Goal: Task Accomplishment & Management: Use online tool/utility

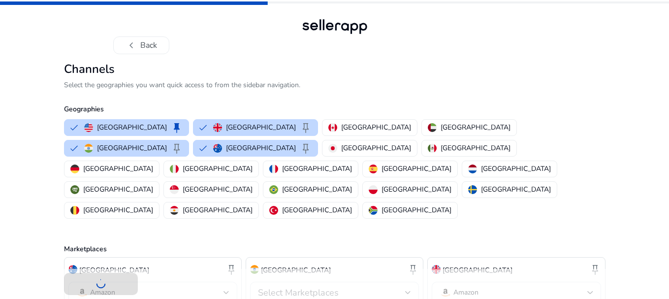
scroll to position [77, 0]
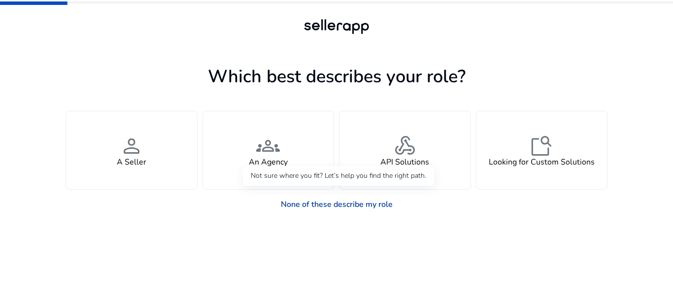
click at [303, 208] on link "None of these describe my role" at bounding box center [337, 205] width 128 height 20
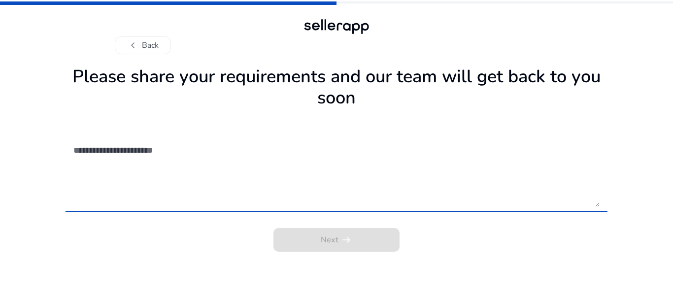
click at [265, 190] on textarea at bounding box center [336, 172] width 526 height 70
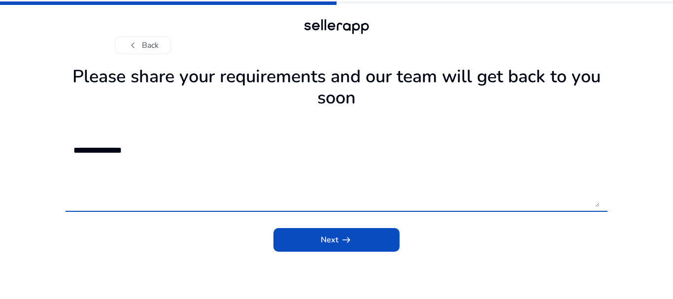
type textarea "**********"
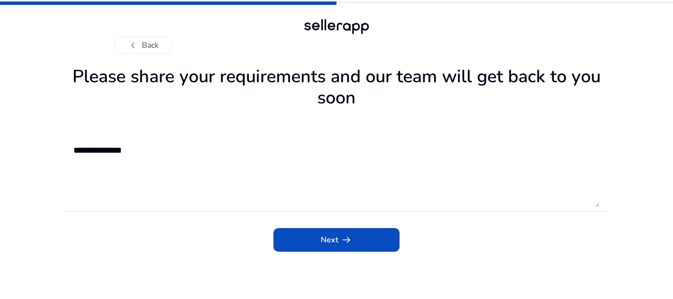
click at [340, 226] on div "Next arrow_right_alt" at bounding box center [337, 237] width 542 height 30
click at [337, 232] on span "submit" at bounding box center [336, 240] width 126 height 24
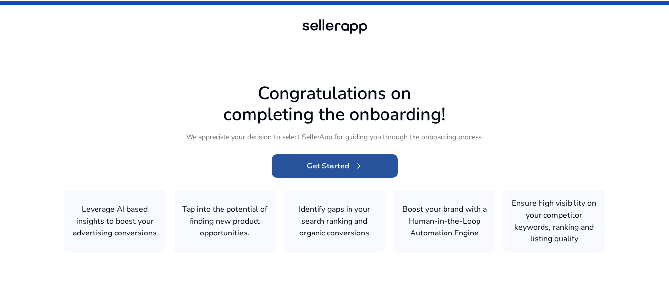
click at [377, 163] on span at bounding box center [335, 166] width 126 height 24
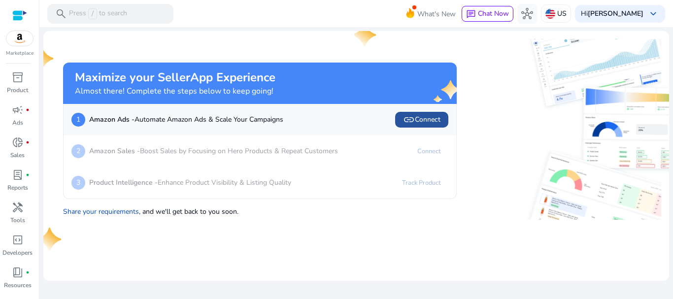
click at [427, 124] on span "link Connect" at bounding box center [421, 120] width 37 height 12
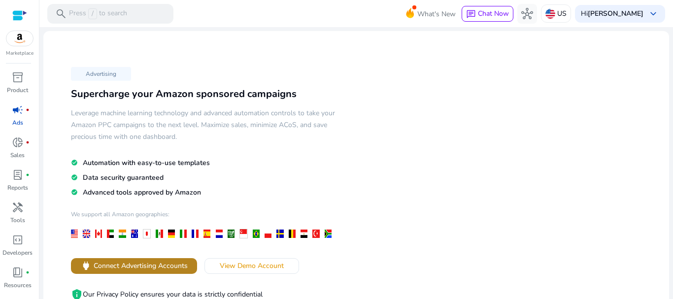
click at [171, 264] on span "Connect Advertising Accounts" at bounding box center [141, 266] width 94 height 10
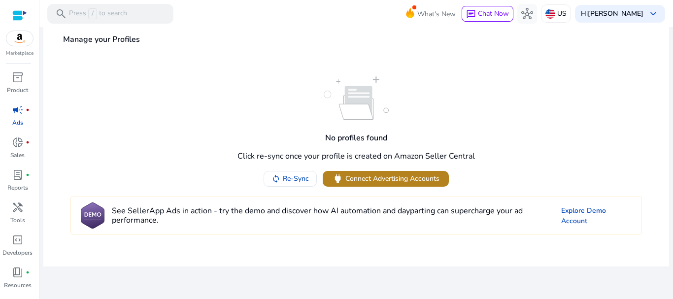
click at [398, 177] on span "Connect Advertising Accounts" at bounding box center [392, 178] width 94 height 10
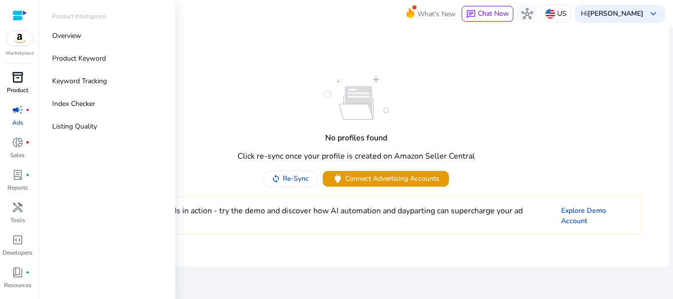
click at [15, 79] on span "inventory_2" at bounding box center [18, 77] width 12 height 12
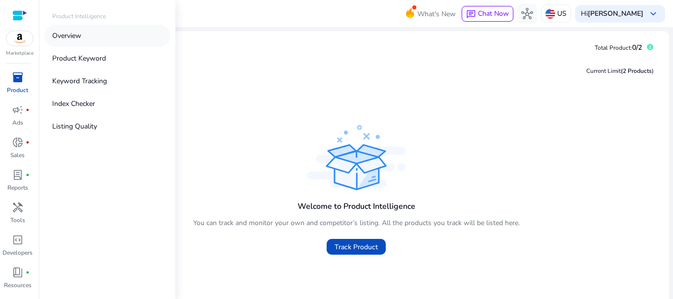
click at [69, 35] on p "Overview" at bounding box center [66, 36] width 29 height 10
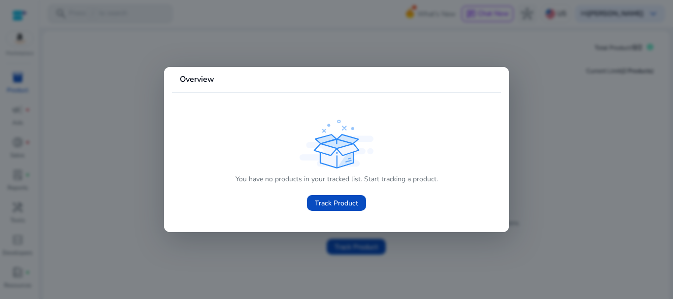
click at [612, 141] on div at bounding box center [336, 149] width 673 height 299
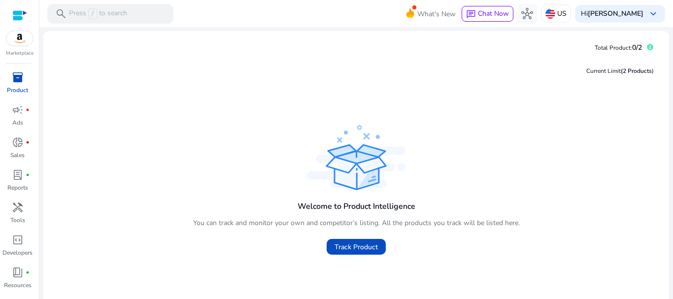
click at [25, 14] on div at bounding box center [19, 15] width 15 height 11
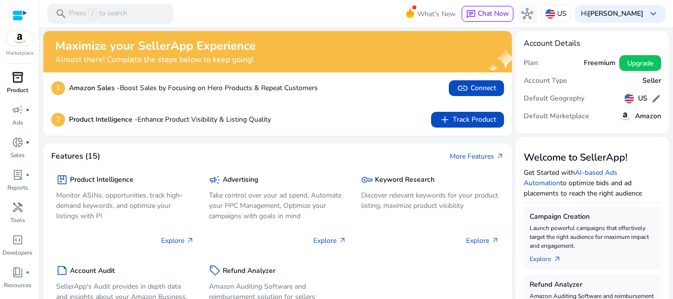
click at [227, 12] on mat-toolbar "search Press / to search What's New chat Chat Now hub US Hi saranya keyboard_ar…" at bounding box center [356, 13] width 634 height 27
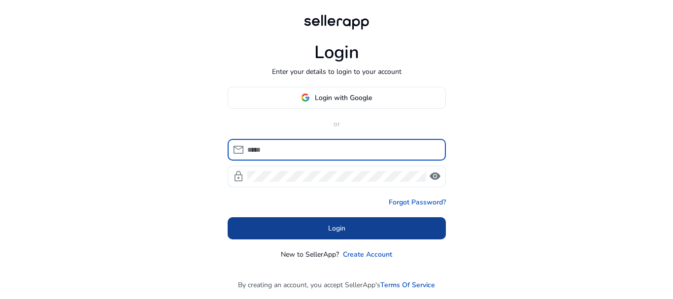
type input "**********"
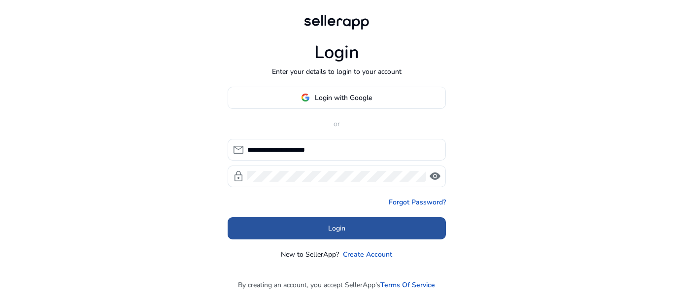
click at [352, 233] on span at bounding box center [337, 228] width 218 height 24
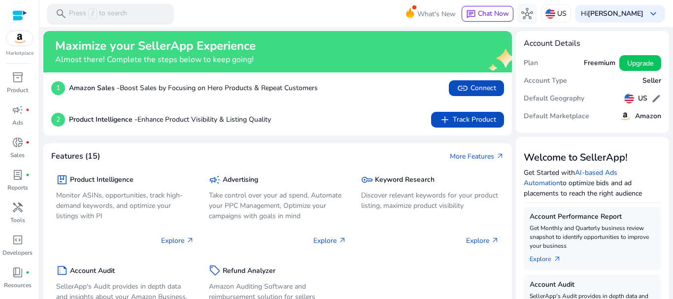
click at [131, 12] on div "search Press / to search" at bounding box center [110, 14] width 126 height 20
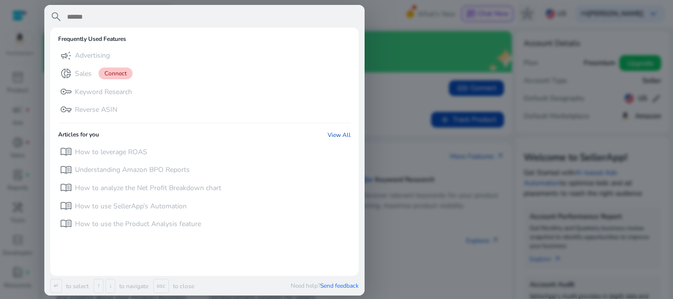
click at [131, 12] on input "text" at bounding box center [212, 17] width 293 height 12
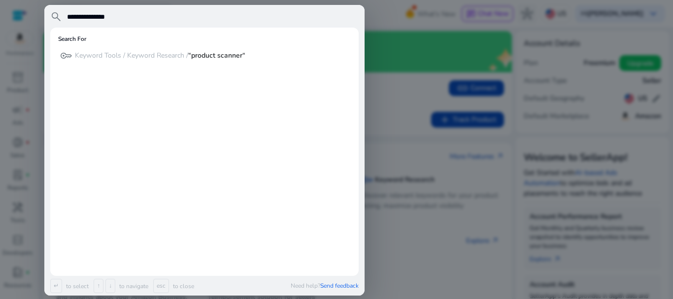
type input "**********"
click at [382, 89] on div at bounding box center [336, 149] width 673 height 299
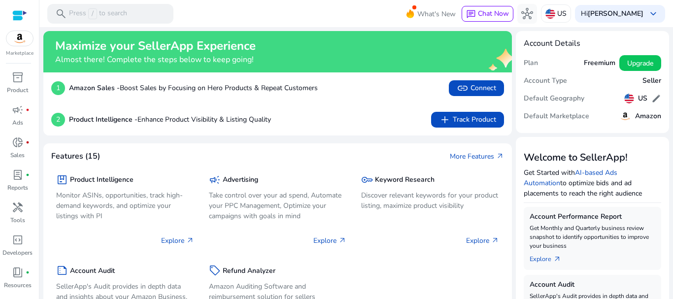
click at [24, 13] on div at bounding box center [19, 15] width 15 height 11
click at [107, 192] on p "Monitor ASINs, opportunities, track high-demand keywords, and optimize your lis…" at bounding box center [125, 205] width 138 height 31
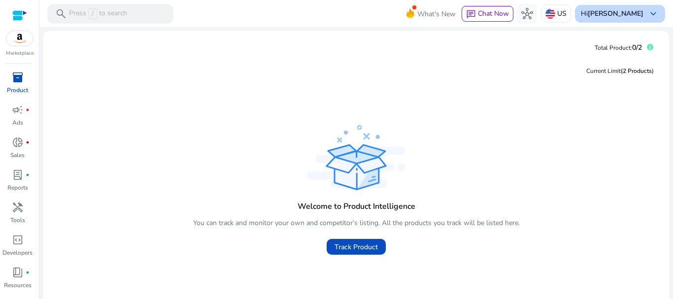
click at [648, 14] on span "keyboard_arrow_down" at bounding box center [653, 14] width 12 height 12
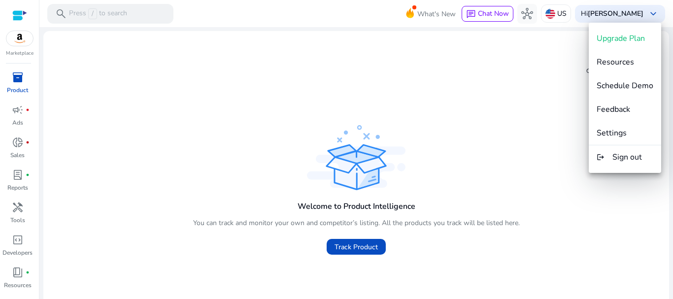
click at [25, 14] on div at bounding box center [336, 149] width 673 height 299
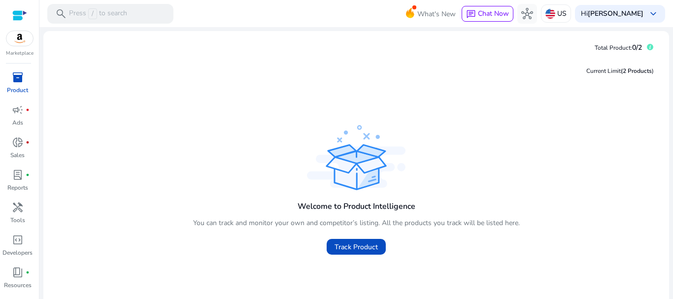
click at [25, 14] on div at bounding box center [19, 15] width 15 height 11
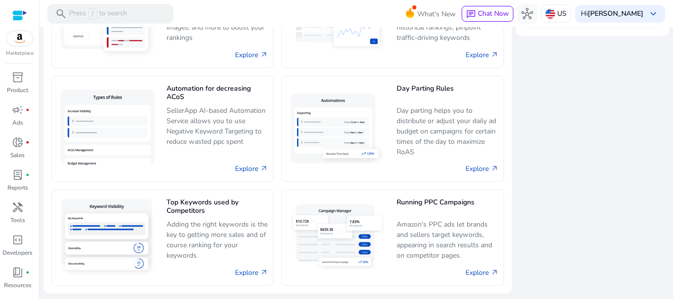
scroll to position [632, 0]
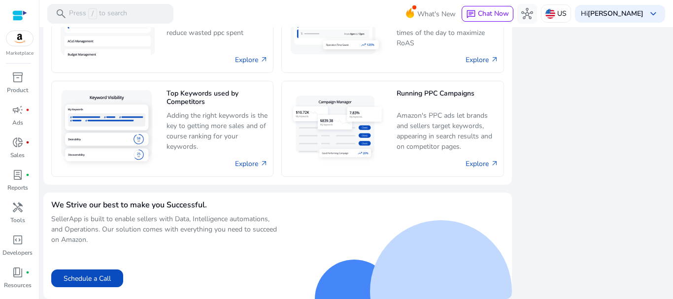
click at [24, 10] on div at bounding box center [19, 15] width 15 height 11
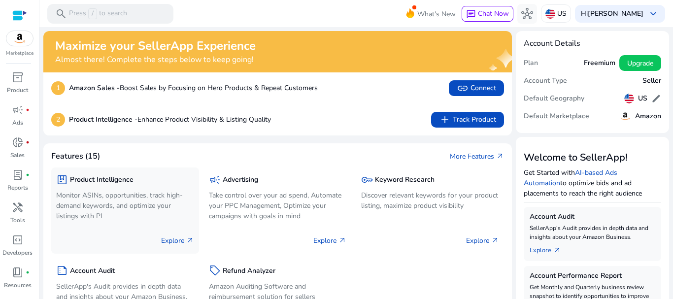
click at [99, 207] on p "Monitor ASINs, opportunities, track high-demand keywords, and optimize your lis…" at bounding box center [125, 205] width 138 height 31
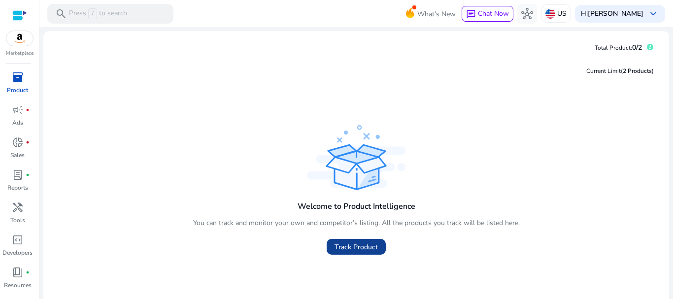
click at [358, 241] on span at bounding box center [356, 247] width 59 height 24
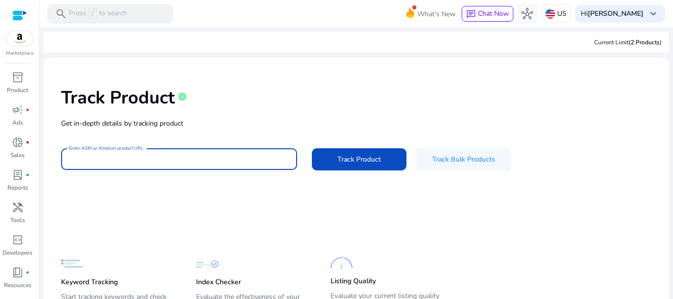
click at [223, 160] on input "Enter ASIN or Amazon product URL" at bounding box center [179, 159] width 220 height 11
paste input "**********"
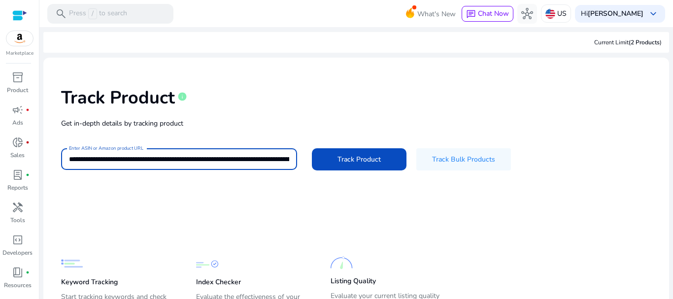
scroll to position [0, 323]
type input "**********"
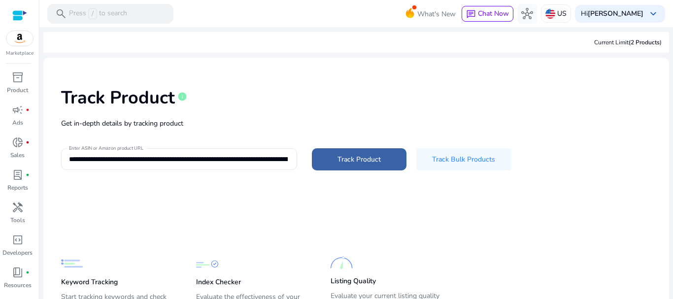
click at [341, 164] on span "Track Product" at bounding box center [358, 159] width 43 height 10
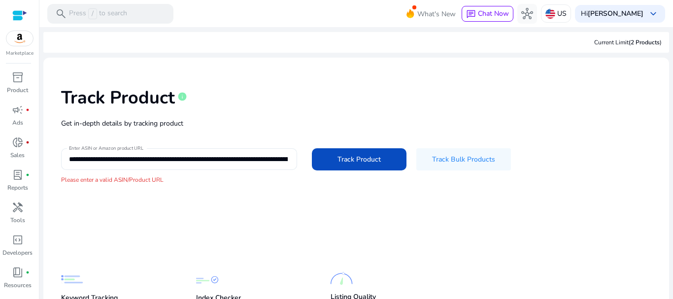
click at [184, 165] on div "**********" at bounding box center [179, 159] width 220 height 22
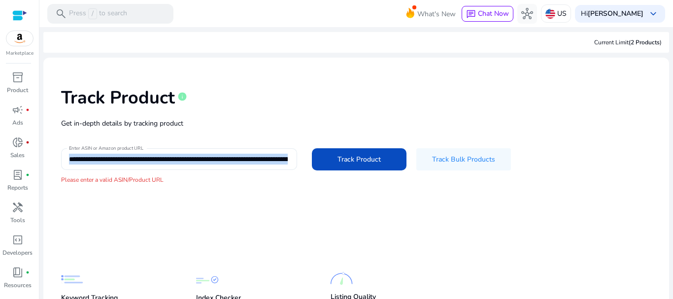
click at [184, 165] on div "**********" at bounding box center [179, 159] width 220 height 22
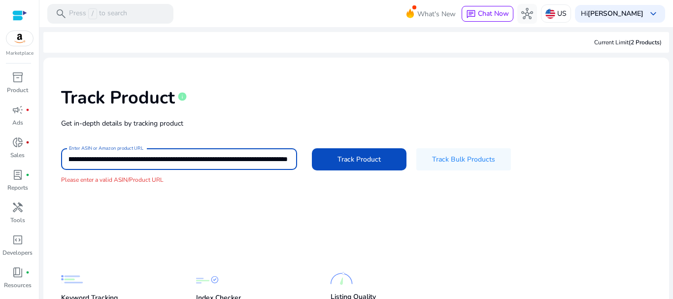
click at [184, 164] on input "**********" at bounding box center [178, 159] width 219 height 11
click at [184, 163] on input "**********" at bounding box center [178, 159] width 219 height 11
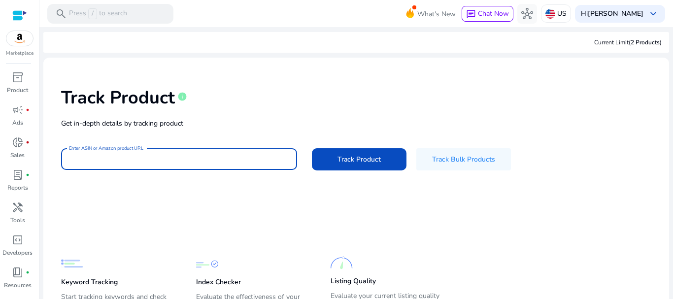
scroll to position [0, 0]
paste input "**********"
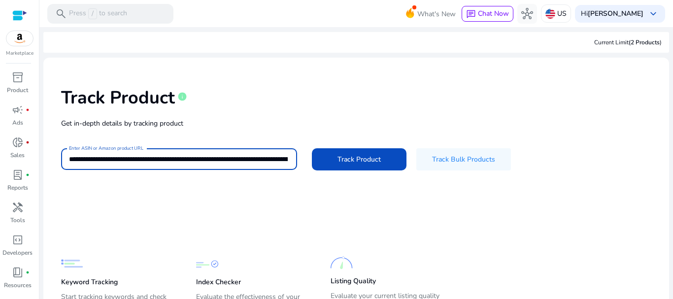
scroll to position [0, 2003]
type input "**********"
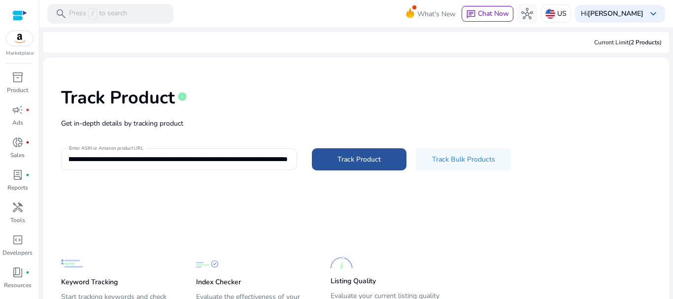
scroll to position [0, 0]
click at [366, 164] on span "Track Product" at bounding box center [358, 159] width 43 height 10
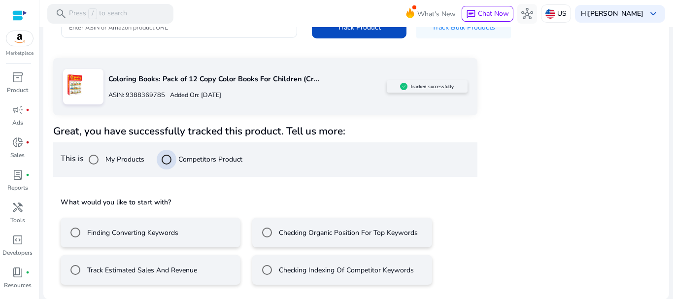
scroll to position [133, 0]
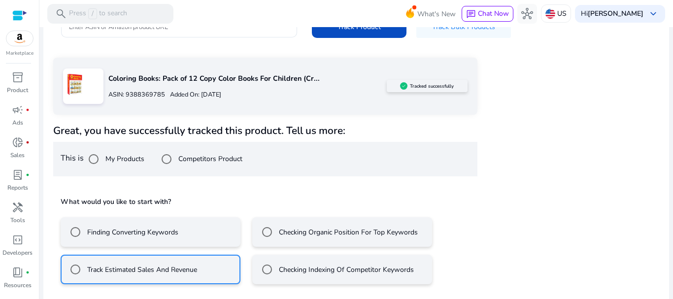
click at [482, 221] on div "Coloring Books: Pack of 12 Copy Color Books For Children (Cr... ASIN: 938836978…" at bounding box center [356, 197] width 606 height 278
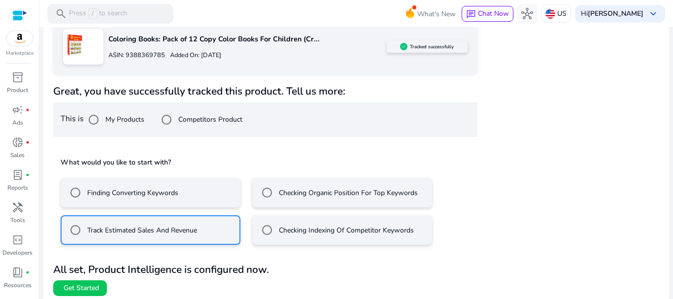
scroll to position [176, 0]
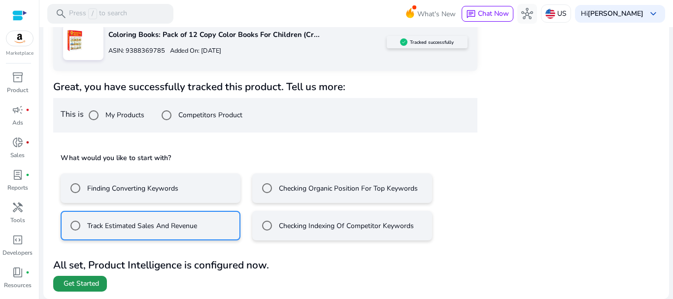
click at [53, 286] on span at bounding box center [80, 284] width 54 height 24
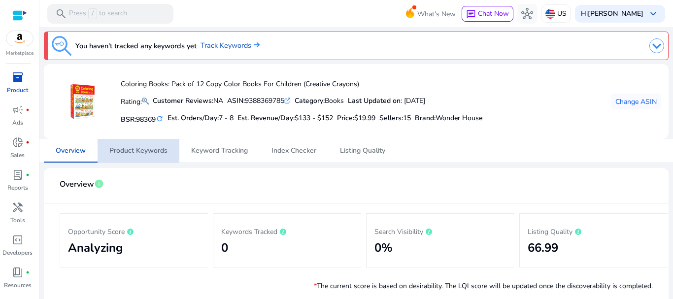
click at [161, 149] on span "Product Keywords" at bounding box center [138, 150] width 58 height 7
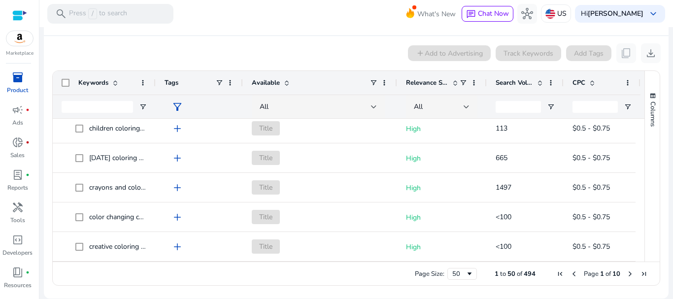
scroll to position [1335, 0]
click at [645, 145] on div "Columns" at bounding box center [652, 166] width 15 height 191
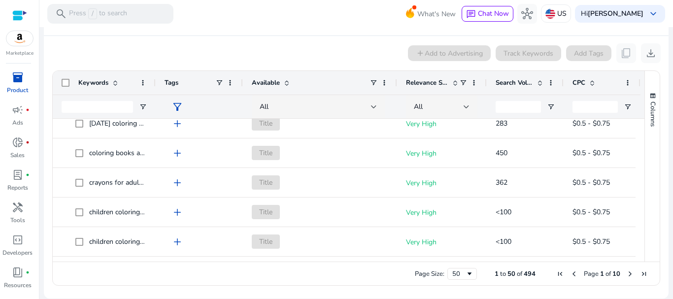
scroll to position [210, 0]
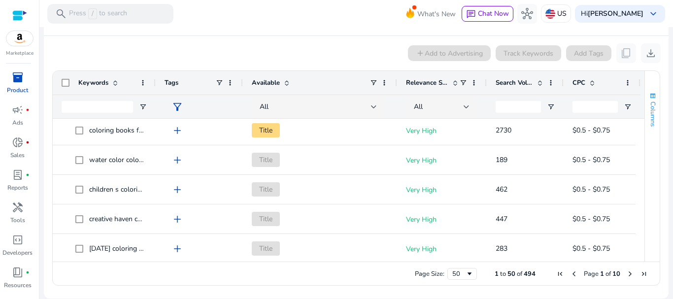
click at [645, 123] on button "Columns" at bounding box center [652, 109] width 15 height 53
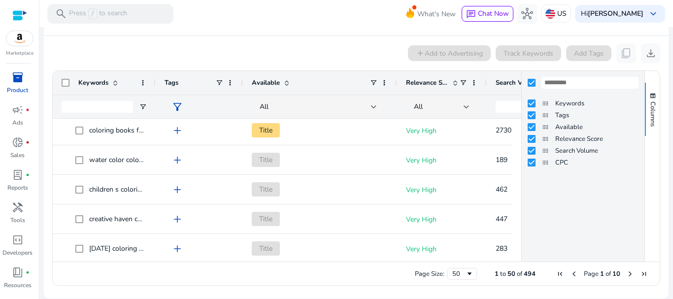
click at [406, 39] on app-product-keyword-grid "add Add to Advertising Track Keywords Add Tags content_copy download 1 to 50 of…" at bounding box center [356, 163] width 609 height 255
click at [378, 31] on mat-card-header "Product Keyword info" at bounding box center [356, 22] width 609 height 28
click at [371, 46] on div "add Add to Advertising Track Keywords Add Tags content_copy download" at bounding box center [356, 53] width 609 height 20
click at [661, 65] on mat-card "Product Keyword info add Add to Advertising Track Keywords Add Tags content_cop…" at bounding box center [356, 149] width 625 height 298
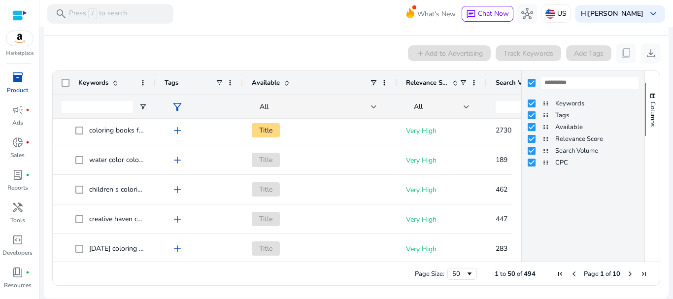
click at [661, 65] on mat-card "Product Keyword info add Add to Advertising Track Keywords Add Tags content_cop…" at bounding box center [356, 149] width 625 height 298
click at [351, 44] on div "add Add to Advertising Track Keywords Add Tags content_copy download" at bounding box center [356, 53] width 609 height 20
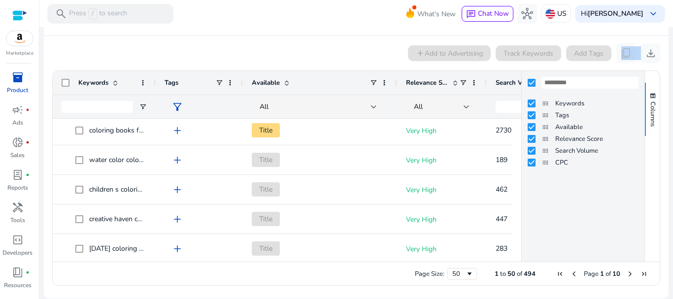
click at [351, 44] on div "add Add to Advertising Track Keywords Add Tags content_copy download" at bounding box center [356, 53] width 609 height 20
click at [651, 85] on button "Columns" at bounding box center [652, 109] width 15 height 53
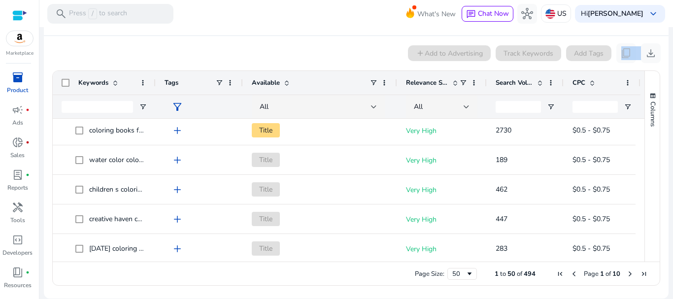
click at [644, 128] on div "Columns Keywords Column Labels Drag here to set column labels" at bounding box center [651, 166] width 15 height 191
click at [640, 130] on div "Keywords Tags Available CPC" at bounding box center [356, 166] width 607 height 191
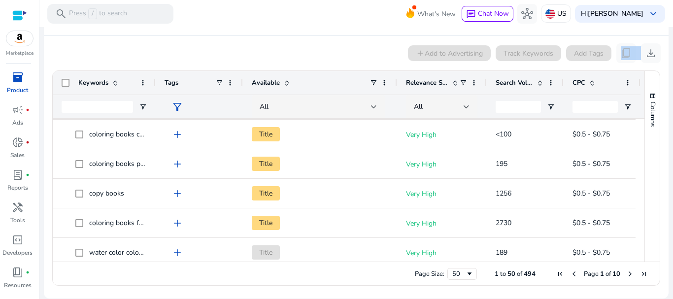
scroll to position [85, 0]
click at [473, 100] on div "All" at bounding box center [441, 107] width 71 height 24
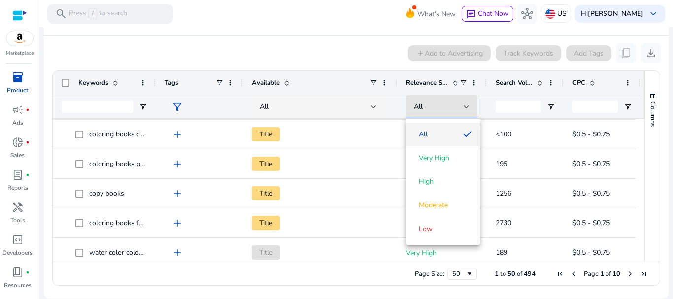
click at [552, 107] on div at bounding box center [336, 149] width 673 height 299
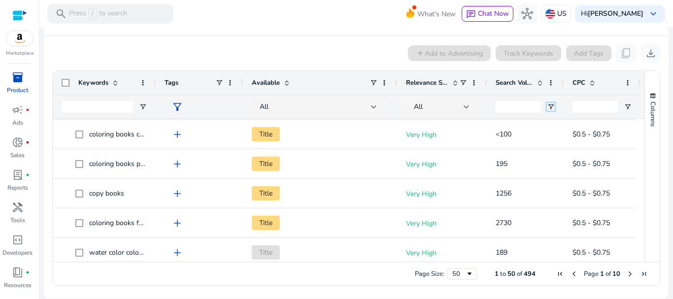
click at [552, 107] on span "Open Filter Menu" at bounding box center [551, 107] width 8 height 8
click at [175, 107] on span "filter_alt" at bounding box center [177, 107] width 12 height 12
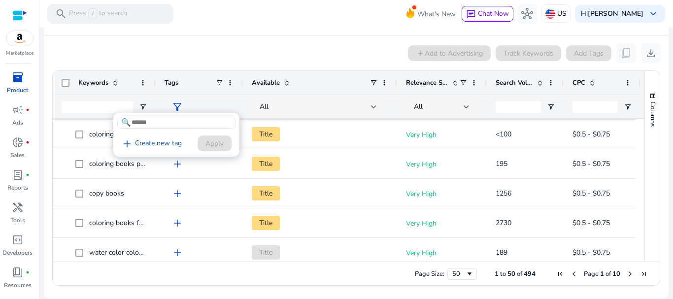
click at [211, 53] on div at bounding box center [336, 149] width 673 height 299
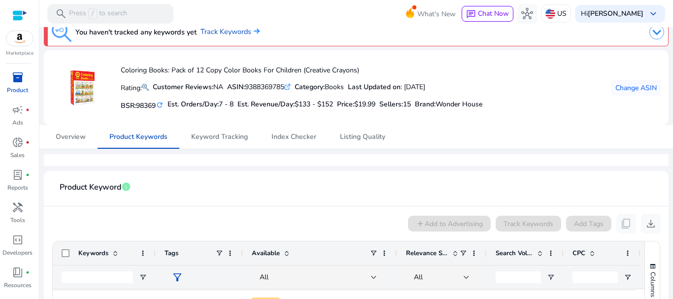
scroll to position [0, 0]
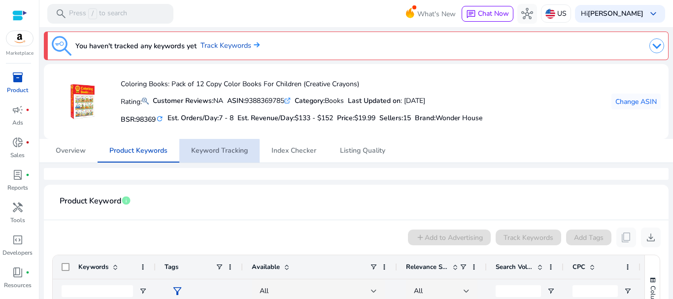
click at [204, 153] on span "Keyword Tracking" at bounding box center [219, 150] width 57 height 7
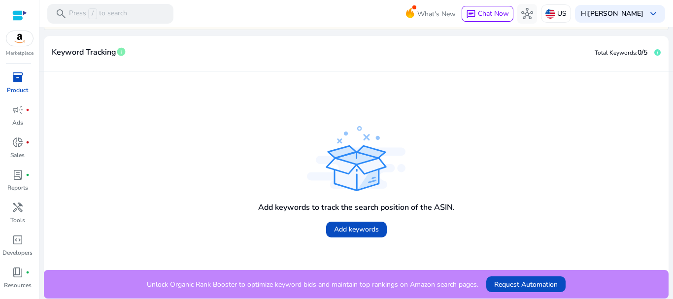
scroll to position [1, 0]
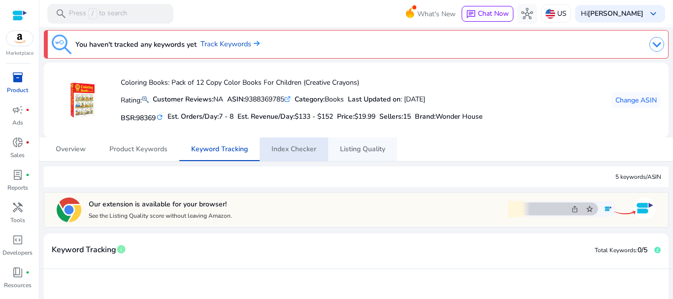
click at [374, 149] on span "Listing Quality" at bounding box center [362, 149] width 45 height 7
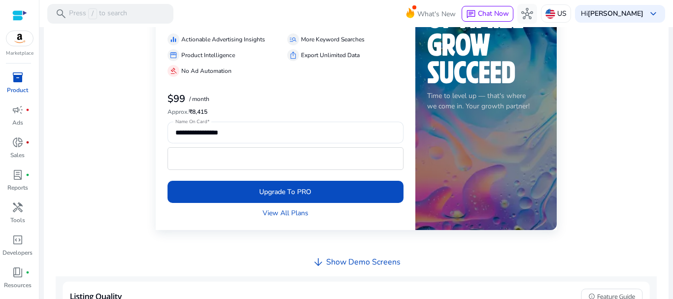
scroll to position [1, 0]
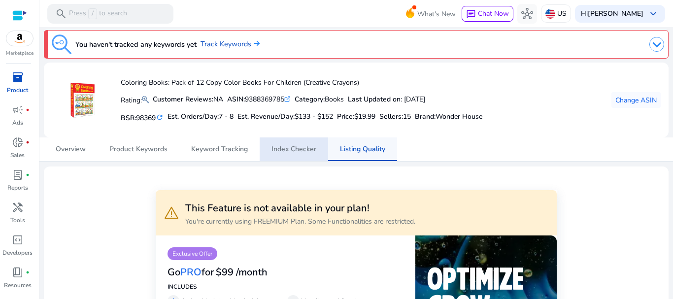
click at [357, 152] on span "Listing Quality" at bounding box center [362, 149] width 45 height 7
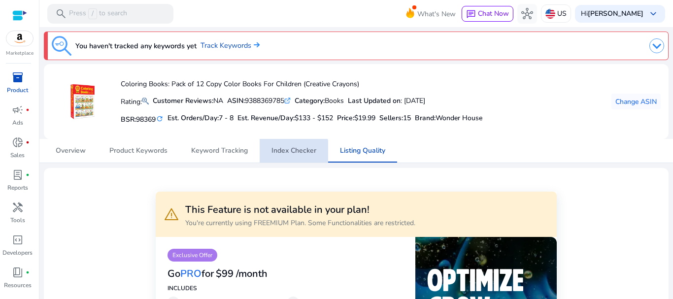
click at [289, 154] on span "Index Checker" at bounding box center [293, 150] width 45 height 7
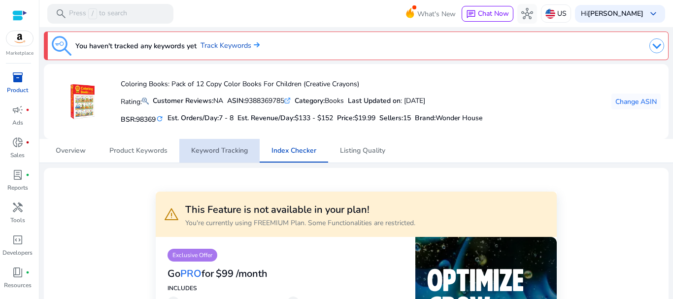
click at [221, 151] on span "Keyword Tracking" at bounding box center [219, 150] width 57 height 7
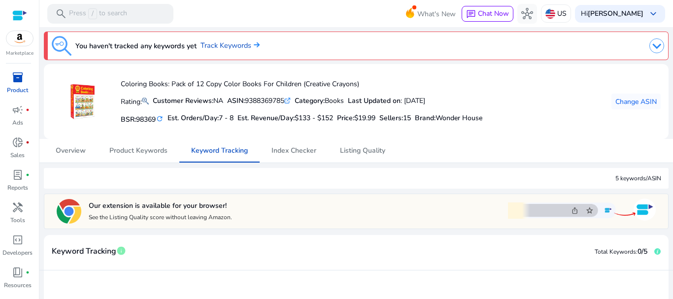
click at [23, 48] on div "Marketplace" at bounding box center [19, 28] width 39 height 57
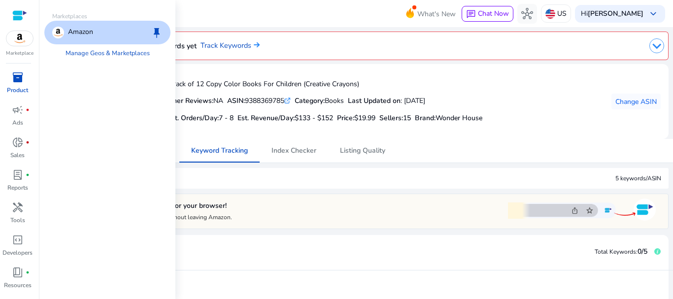
click at [18, 35] on img at bounding box center [19, 38] width 27 height 15
click at [96, 32] on div "Amazon keep" at bounding box center [107, 33] width 126 height 24
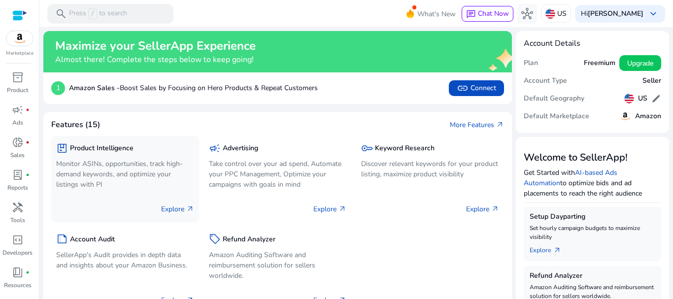
click at [73, 156] on div "package Product Intelligence Monitor ASINs, opportunities, track high-demand ke…" at bounding box center [125, 167] width 138 height 52
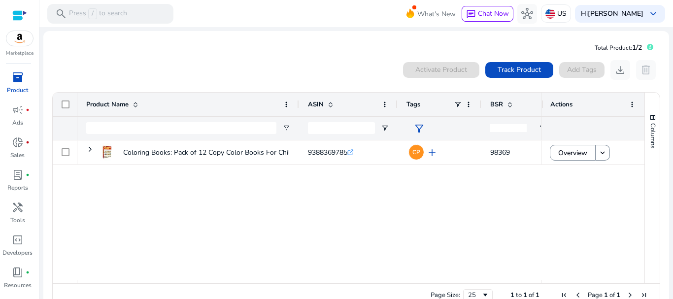
click at [191, 134] on div at bounding box center [181, 128] width 190 height 23
click at [179, 129] on input "Product Name Filter Input" at bounding box center [181, 128] width 190 height 12
paste input "**********"
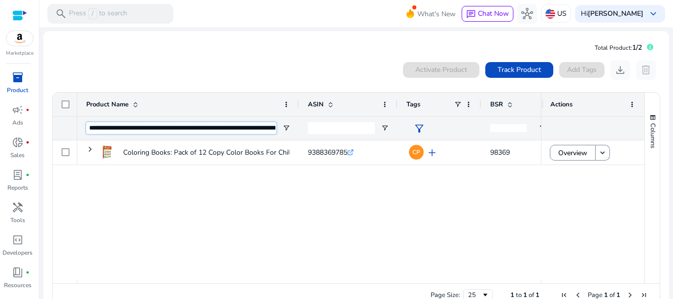
scroll to position [0, 2186]
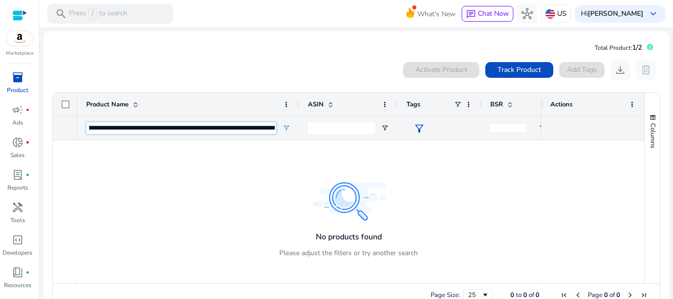
type input "**********"
click at [514, 70] on span "Track Product" at bounding box center [519, 70] width 43 height 10
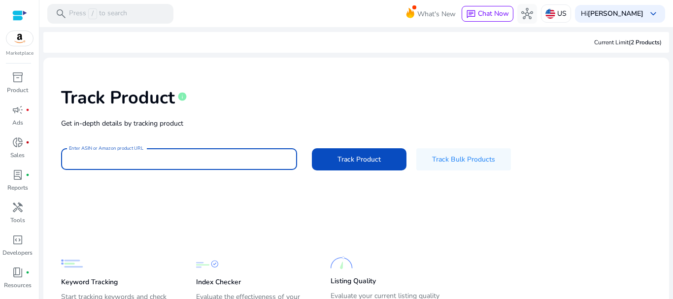
click at [174, 162] on input "Enter ASIN or Amazon product URL" at bounding box center [179, 159] width 220 height 11
paste input "**********"
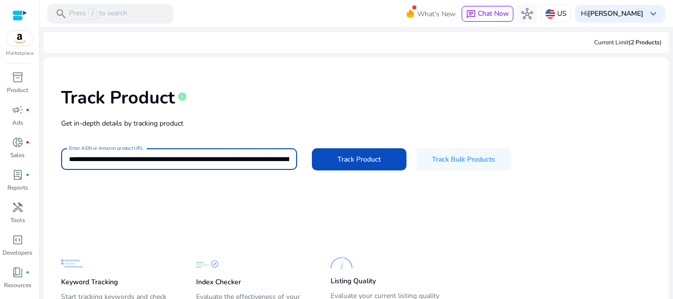
scroll to position [0, 2336]
type input "**********"
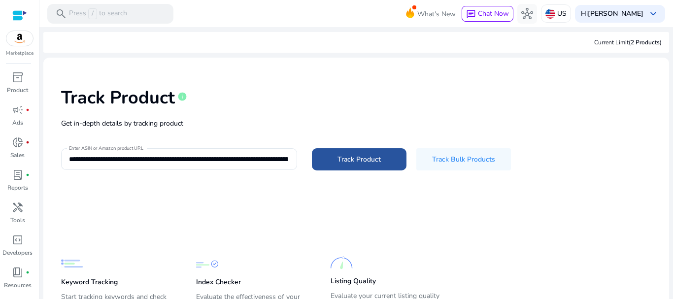
click at [344, 158] on span "Track Product" at bounding box center [358, 159] width 43 height 10
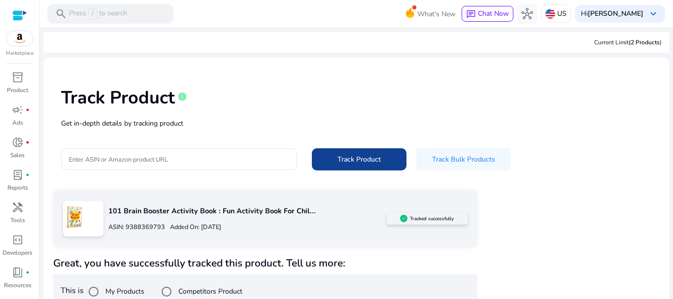
scroll to position [17, 0]
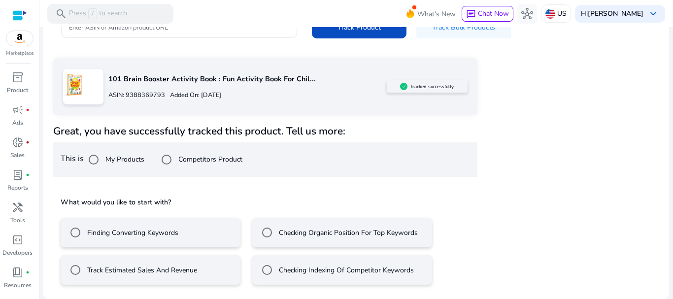
scroll to position [133, 0]
click at [497, 257] on div "101 Brain Booster Activity Book : Fun Activity Book For Chil... ASIN: 938836979…" at bounding box center [356, 175] width 606 height 234
click at [497, 258] on div "101 Brain Booster Activity Book : Fun Activity Book For Chil... ASIN: 938836979…" at bounding box center [356, 175] width 606 height 234
click at [504, 233] on div "101 Brain Booster Activity Book : Fun Activity Book For Chil... ASIN: 938836979…" at bounding box center [356, 175] width 606 height 234
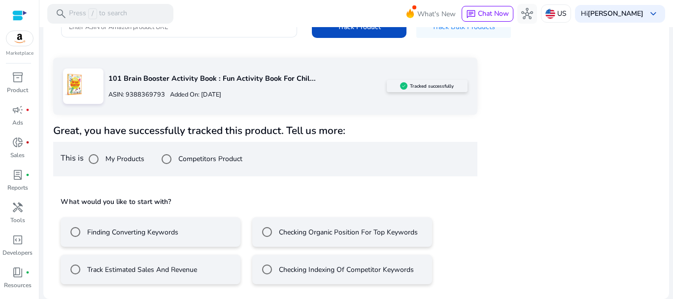
click at [504, 233] on div "101 Brain Booster Activity Book : Fun Activity Book For Chil... ASIN: 938836979…" at bounding box center [356, 175] width 606 height 234
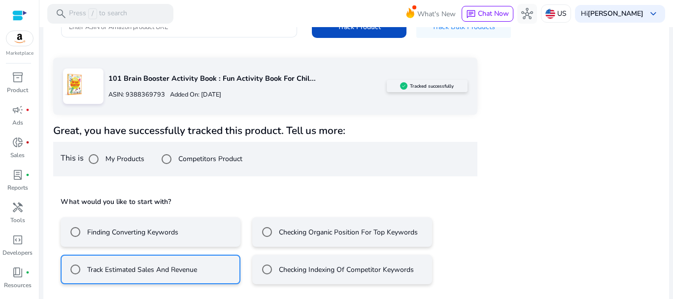
click at [454, 267] on mat-radio-group "Finding Converting Keywords Checking Organic Position For Top Keywords Track Es…" at bounding box center [265, 246] width 409 height 75
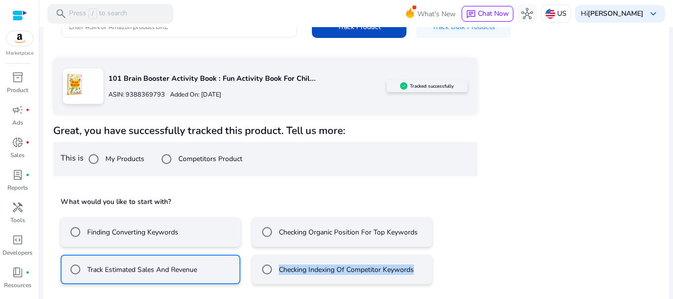
drag, startPoint x: 454, startPoint y: 267, endPoint x: 560, endPoint y: 304, distance: 111.9
click at [560, 299] on html "We recommend switching to desktop view for the best experience. Marketplace inv…" at bounding box center [336, 149] width 673 height 299
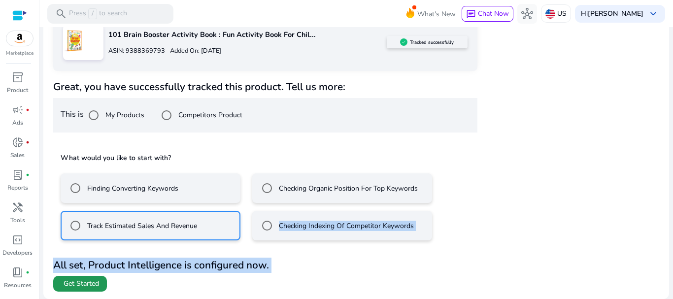
click at [69, 286] on span "Get Started" at bounding box center [81, 284] width 35 height 10
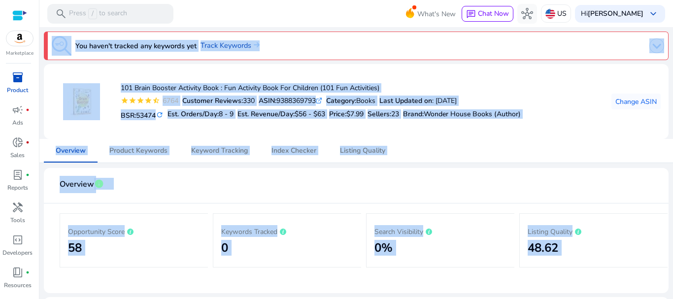
click at [584, 142] on div "Overview Product Keywords Keyword Tracking Index Checker Listing Quality" at bounding box center [356, 151] width 625 height 24
